Goal: Information Seeking & Learning: Stay updated

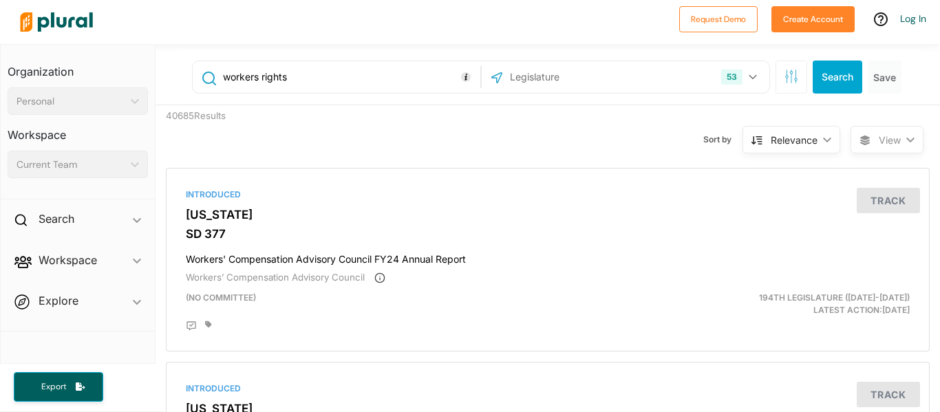
scroll to position [3, 0]
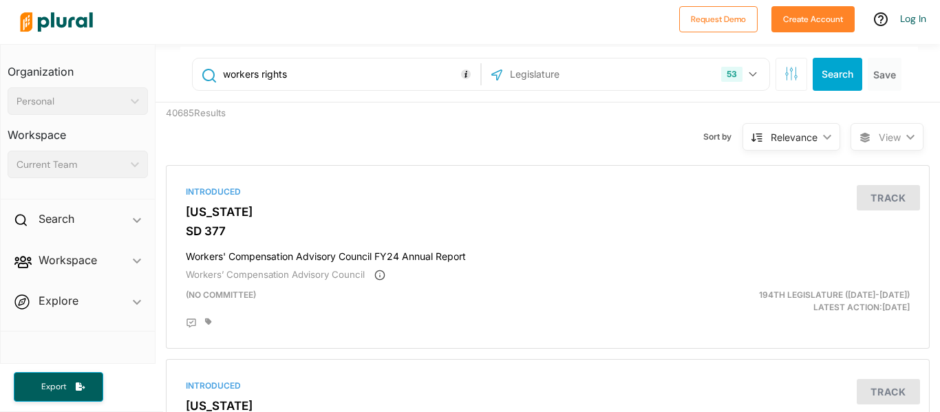
click at [805, 131] on div "Relevance" at bounding box center [794, 137] width 47 height 14
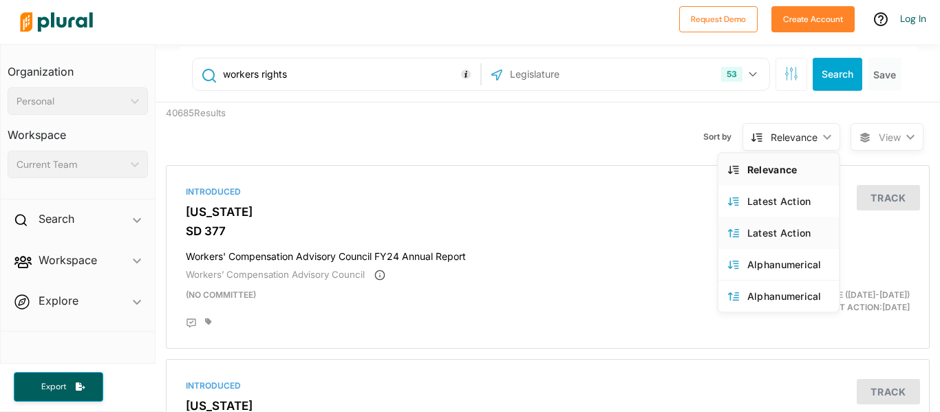
click at [812, 242] on link "Latest Action" at bounding box center [778, 233] width 120 height 32
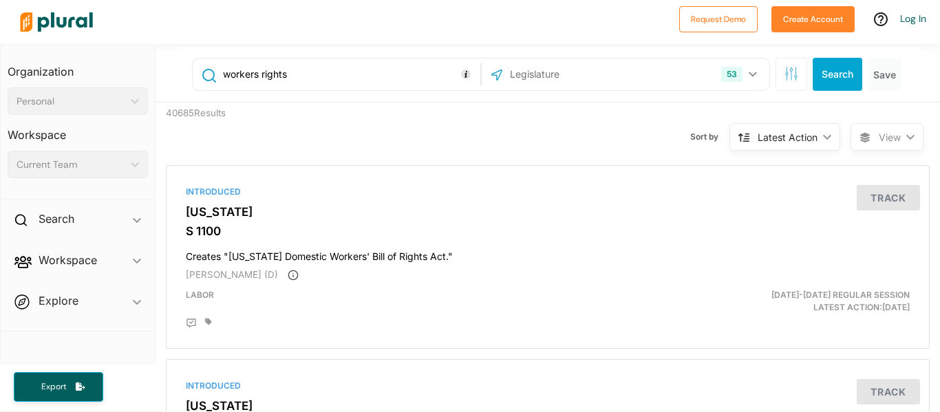
click at [815, 140] on div "Latest Action" at bounding box center [787, 137] width 60 height 14
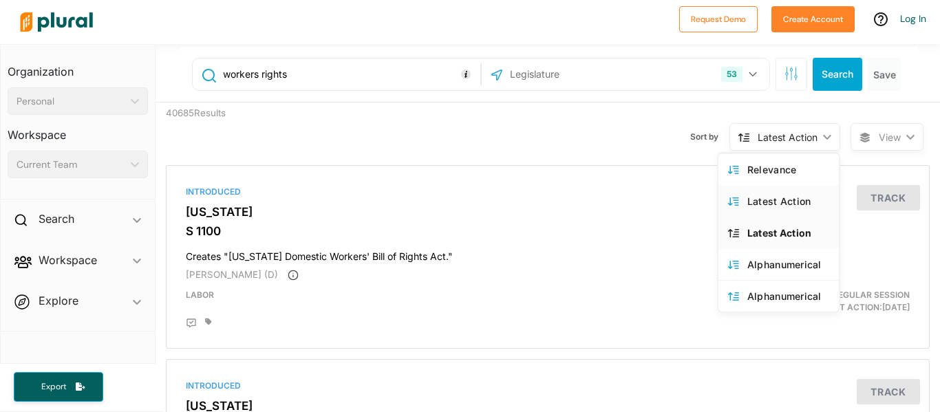
click at [806, 206] on div "Latest Action" at bounding box center [788, 201] width 82 height 12
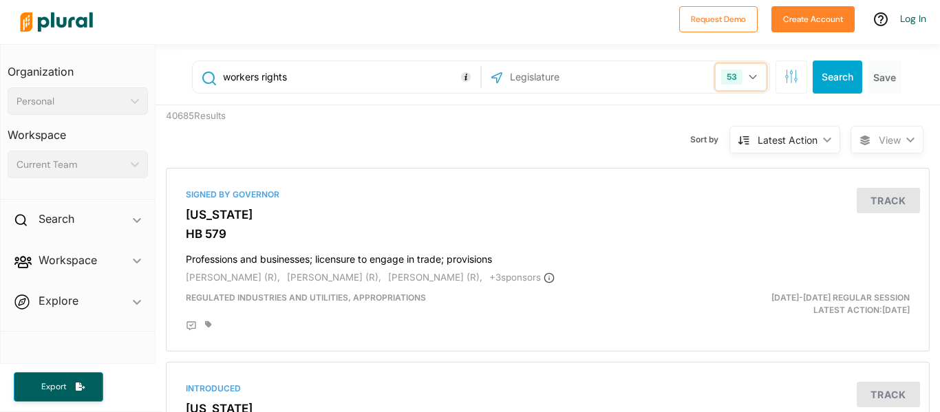
click at [751, 77] on icon "button" at bounding box center [753, 77] width 8 height 6
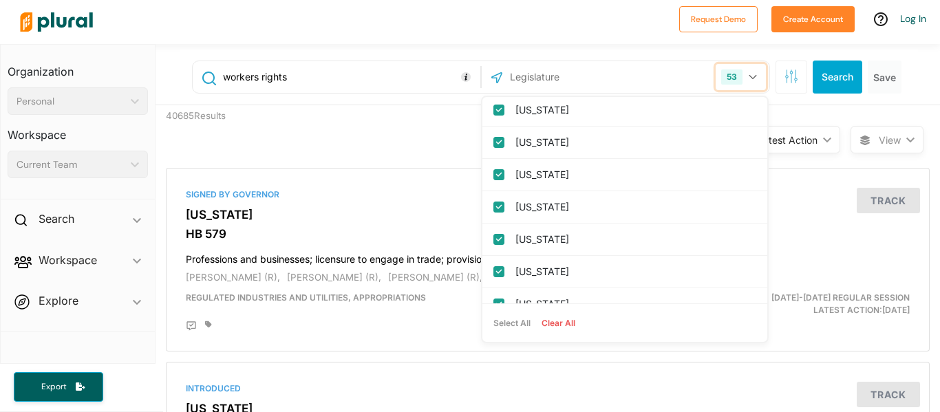
scroll to position [1043, 0]
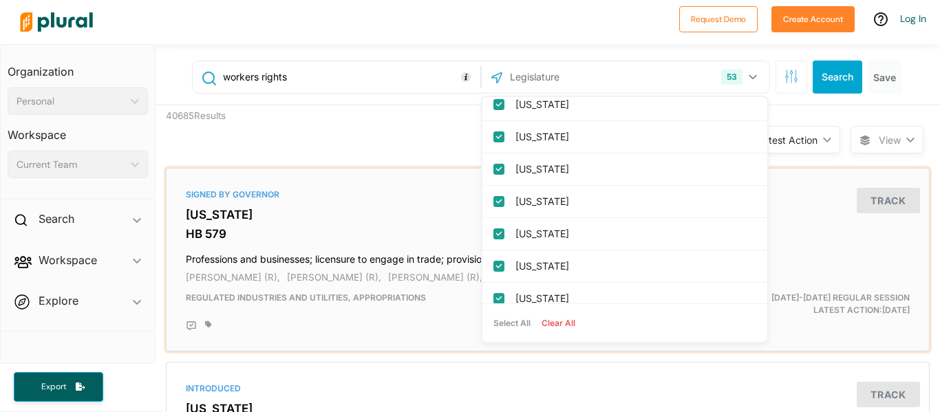
click at [826, 254] on h4 "Professions and businesses; licensure to engage in trade; provisions" at bounding box center [548, 256] width 724 height 19
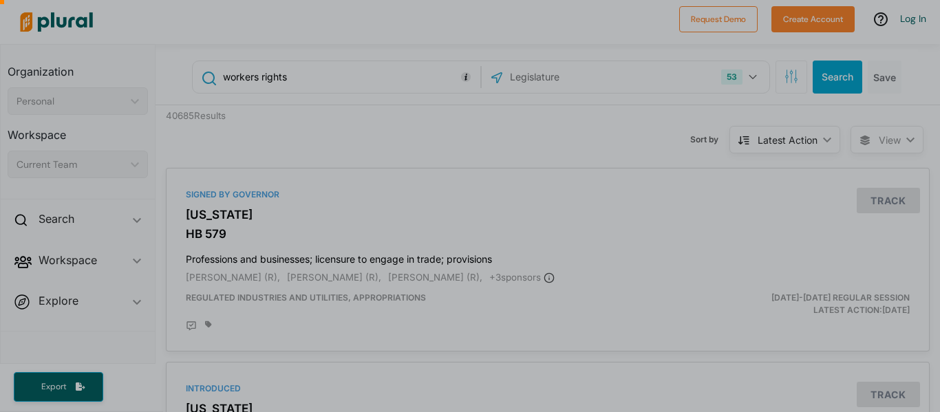
click at [416, 82] on div at bounding box center [434, 77] width 868 height 33
click at [367, 80] on div at bounding box center [434, 77] width 868 height 33
click at [285, 76] on div at bounding box center [434, 77] width 868 height 33
click at [293, 77] on div at bounding box center [434, 77] width 868 height 33
click at [284, 74] on div at bounding box center [434, 77] width 868 height 33
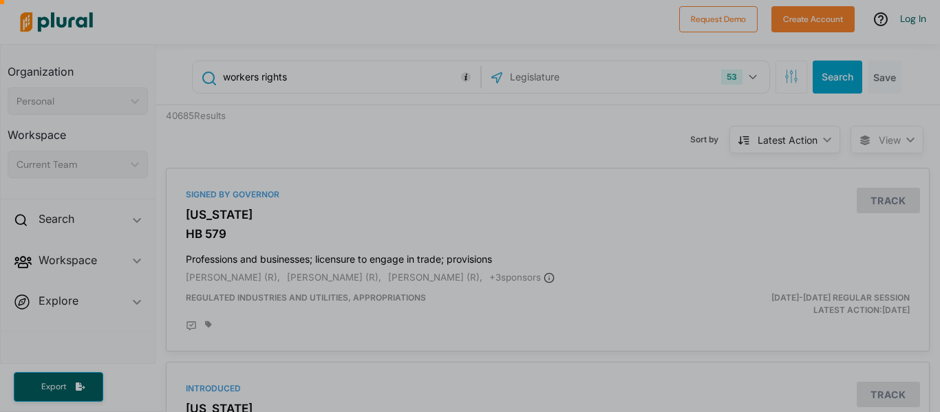
click at [248, 75] on div at bounding box center [434, 77] width 868 height 33
click at [372, 74] on div at bounding box center [434, 77] width 868 height 33
